Goal: Task Accomplishment & Management: Use online tool/utility

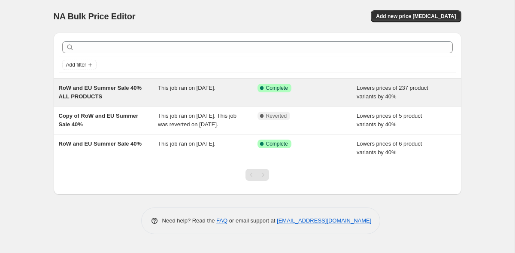
click at [139, 94] on div "RoW and EU Summer Sale 40% ALL PRODUCTS" at bounding box center [108, 92] width 99 height 17
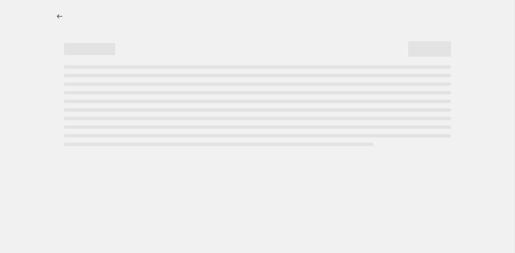
select select "percentage"
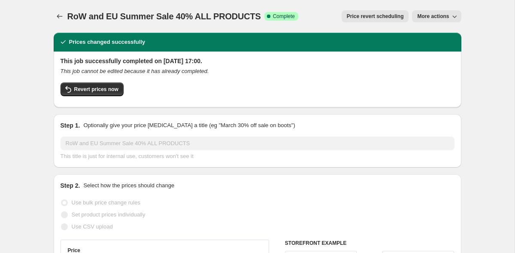
click at [391, 14] on span "Price revert scheduling" at bounding box center [375, 16] width 57 height 7
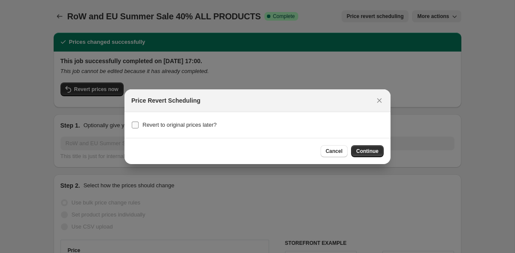
click at [203, 126] on span "Revert to original prices later?" at bounding box center [179, 124] width 74 height 6
click at [139, 126] on input "Revert to original prices later?" at bounding box center [135, 124] width 7 height 7
checkbox input "true"
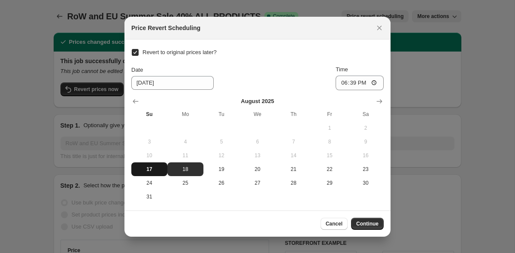
click at [153, 169] on span "17" at bounding box center [149, 169] width 29 height 7
type input "[DATE]"
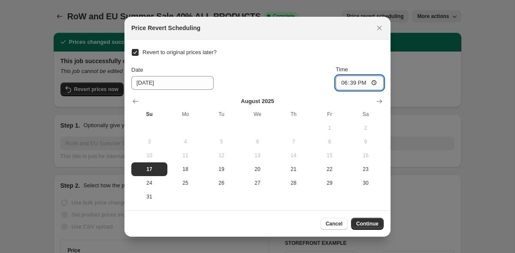
click at [353, 84] on input "18:39" at bounding box center [359, 82] width 48 height 15
type input "23:39"
click at [380, 29] on icon "Close" at bounding box center [379, 27] width 5 height 5
checkbox input "false"
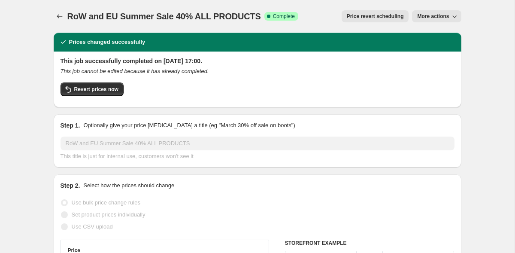
click at [382, 17] on span "Price revert scheduling" at bounding box center [375, 16] width 57 height 7
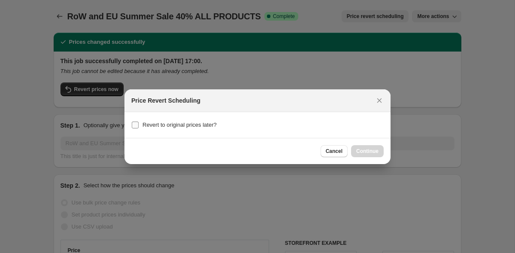
click at [136, 127] on input "Revert to original prices later?" at bounding box center [135, 124] width 7 height 7
checkbox input "true"
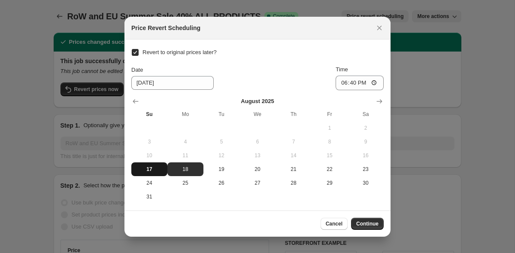
click at [153, 163] on button "17" at bounding box center [149, 169] width 36 height 14
type input "[DATE]"
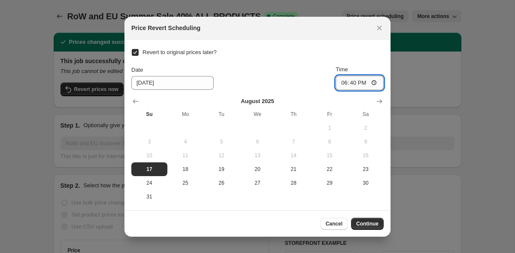
click at [351, 80] on input "18:40" at bounding box center [359, 82] width 48 height 15
type input "23:59"
click at [366, 226] on span "Continue" at bounding box center [367, 223] width 22 height 7
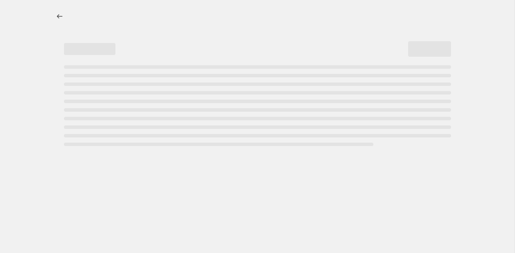
select select "percentage"
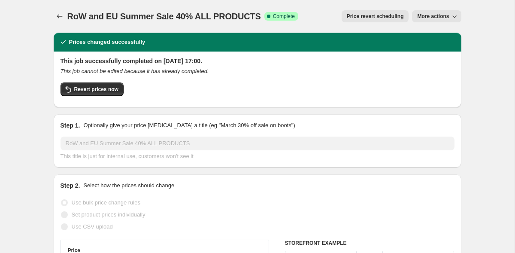
click at [364, 14] on span "Price revert scheduling" at bounding box center [375, 16] width 57 height 7
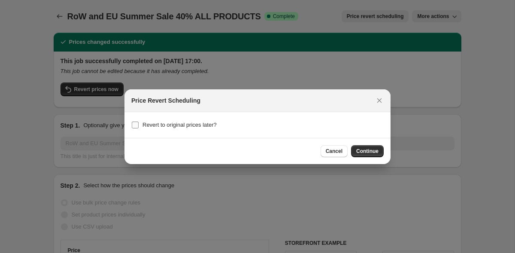
click at [197, 127] on span "Revert to original prices later?" at bounding box center [179, 124] width 74 height 6
click at [139, 127] on input "Revert to original prices later?" at bounding box center [135, 124] width 7 height 7
checkbox input "true"
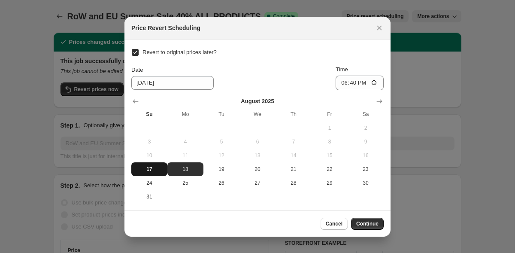
click at [151, 169] on span "17" at bounding box center [149, 169] width 29 height 7
type input "[DATE]"
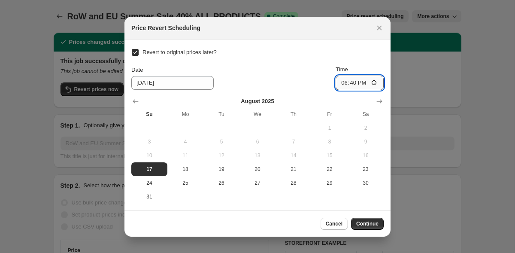
click at [352, 81] on input "18:40" at bounding box center [359, 82] width 48 height 15
type input "23:59"
click at [370, 225] on span "Continue" at bounding box center [367, 223] width 22 height 7
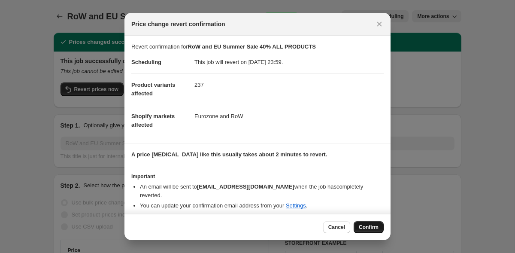
click at [364, 223] on span "Confirm" at bounding box center [369, 226] width 20 height 7
